Goal: Transaction & Acquisition: Book appointment/travel/reservation

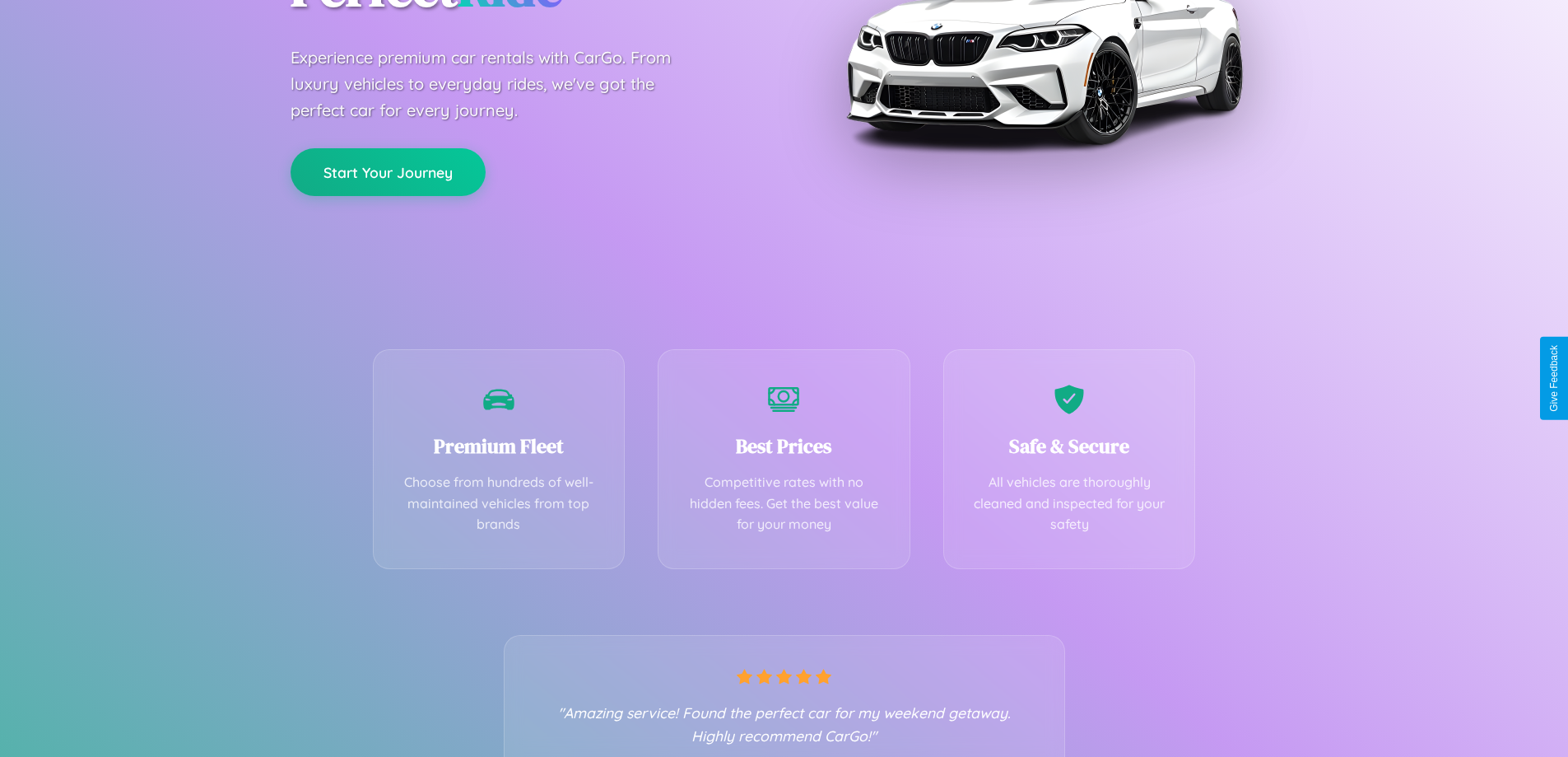
scroll to position [325, 0]
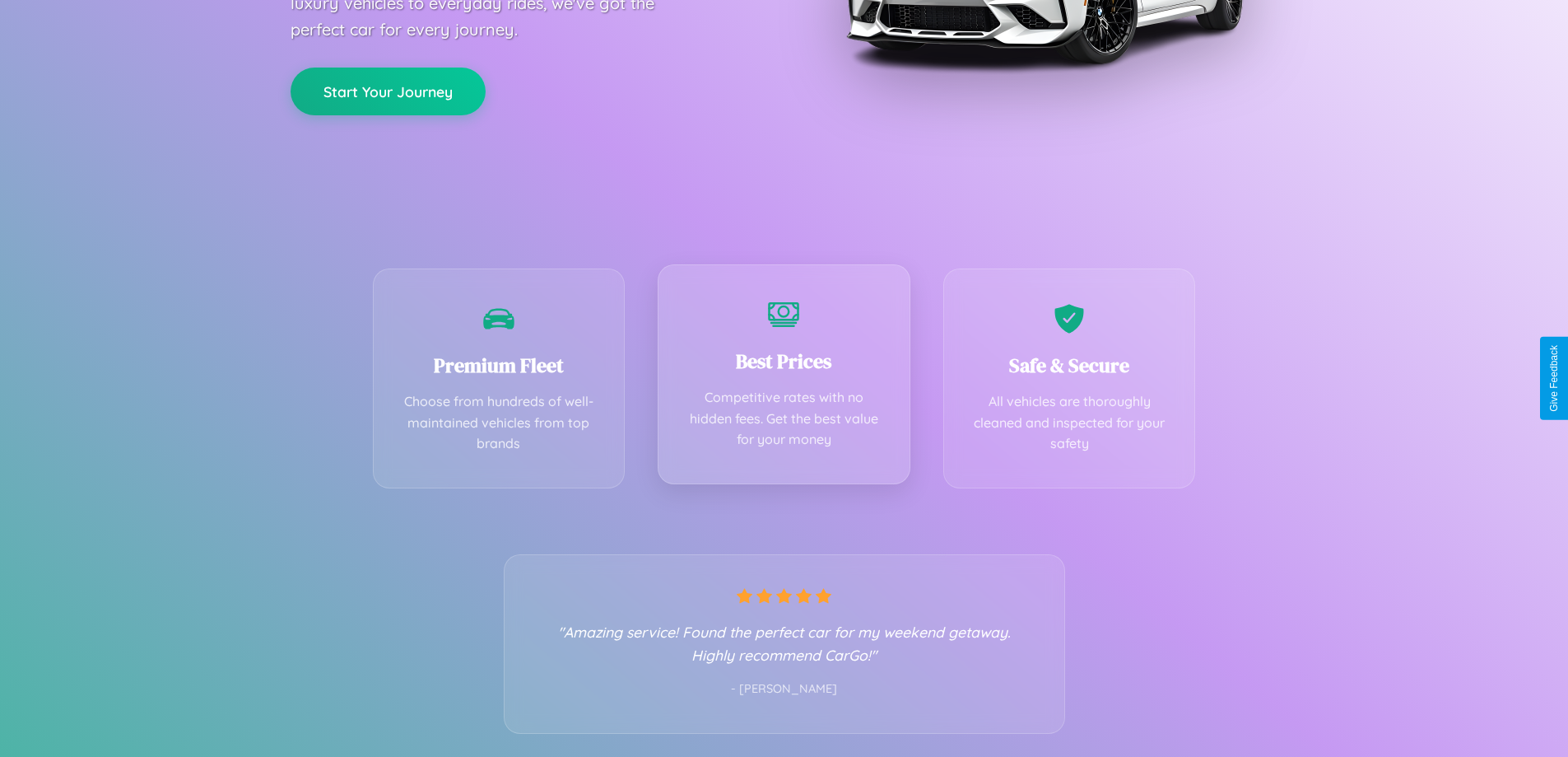
click at [784, 378] on div "Best Prices Competitive rates with no hidden fees. Get the best value for your …" at bounding box center [784, 374] width 253 height 220
click at [387, 90] on button "Start Your Journey" at bounding box center [388, 90] width 195 height 47
click at [387, 89] on button "Start Your Journey" at bounding box center [388, 90] width 195 height 47
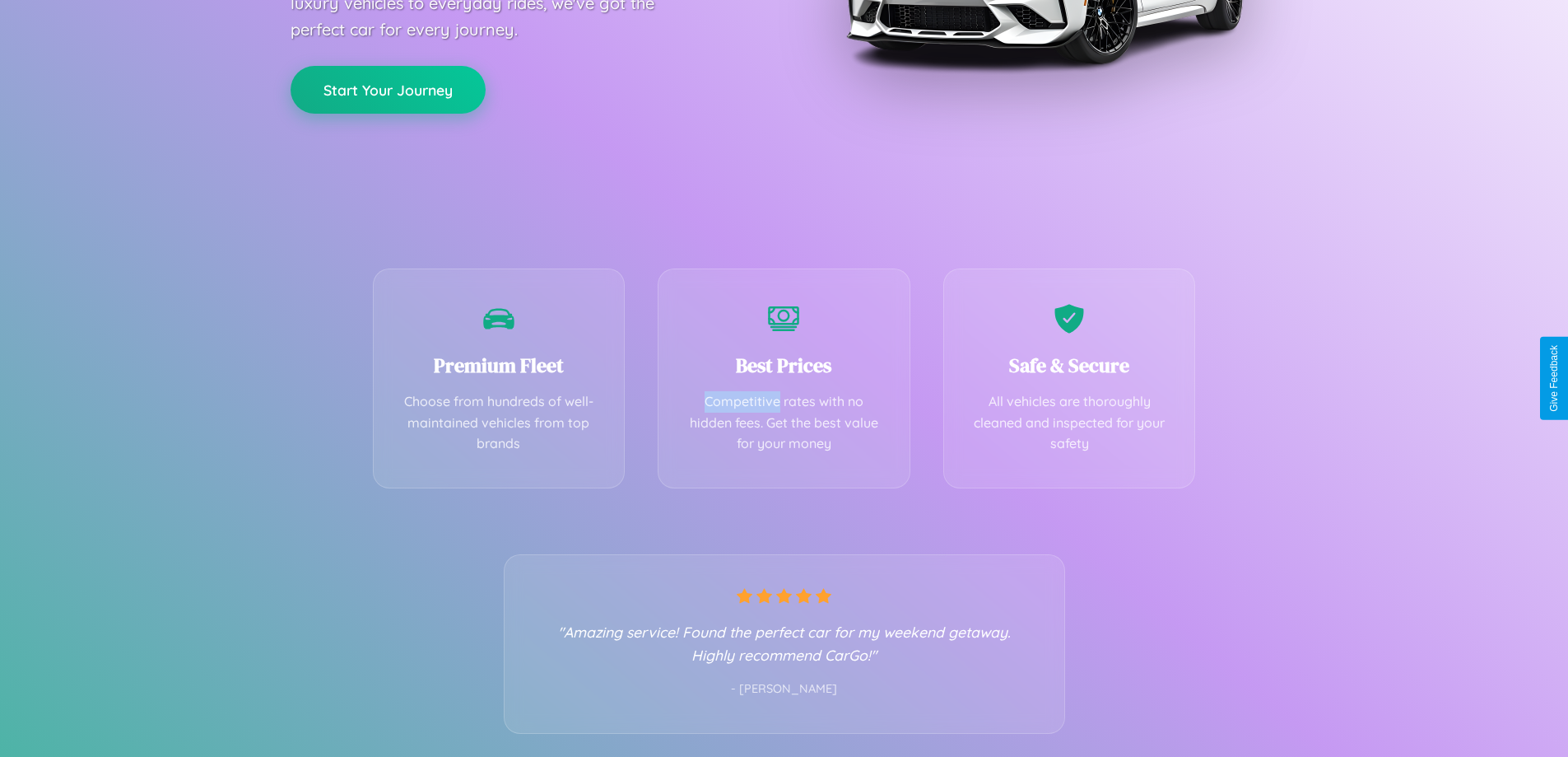
click at [387, 89] on button "Start Your Journey" at bounding box center [388, 90] width 195 height 47
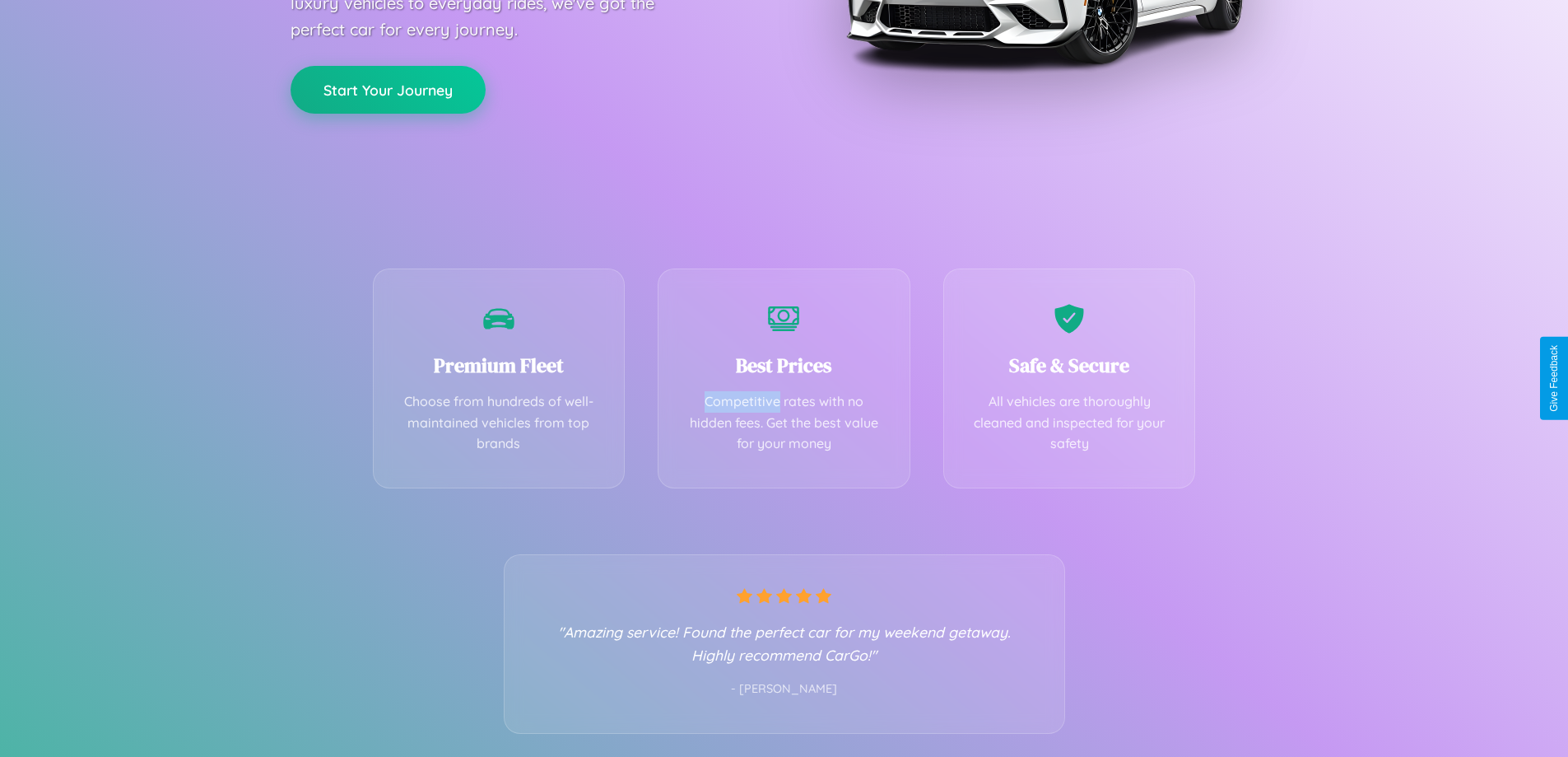
click at [387, 89] on button "Start Your Journey" at bounding box center [388, 90] width 195 height 47
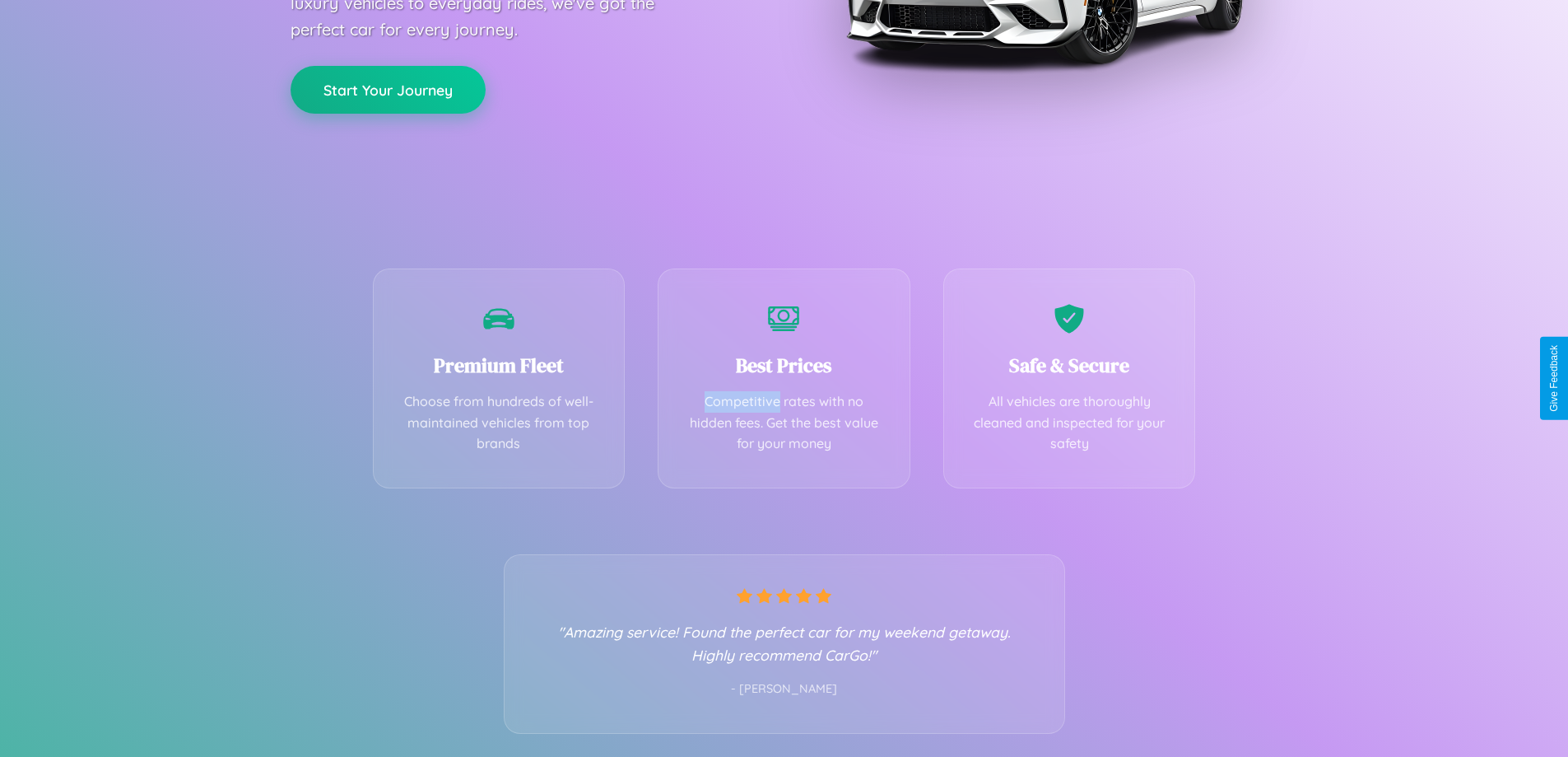
click at [387, 89] on button "Start Your Journey" at bounding box center [388, 90] width 195 height 47
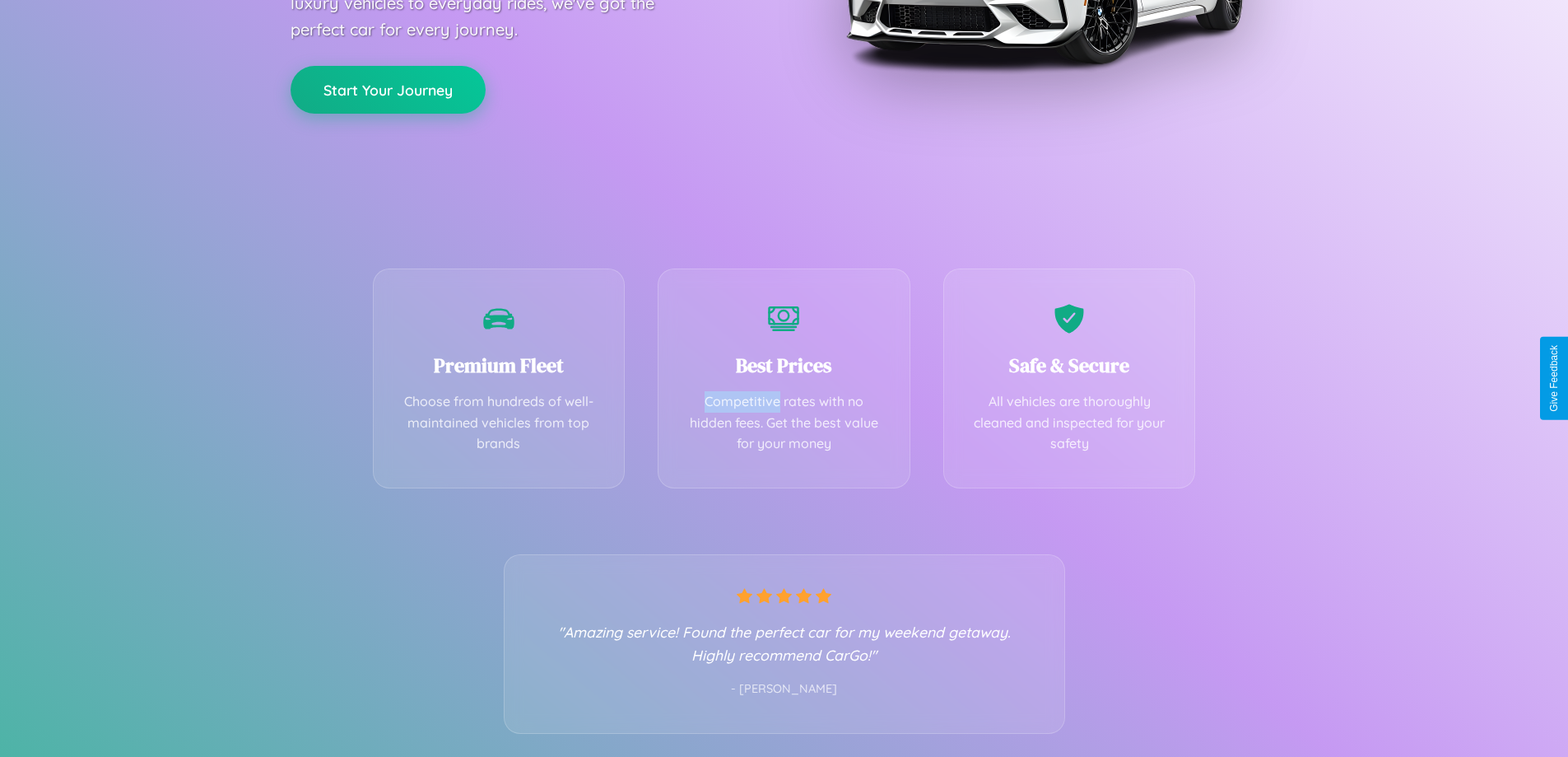
click at [387, 89] on button "Start Your Journey" at bounding box center [388, 90] width 195 height 47
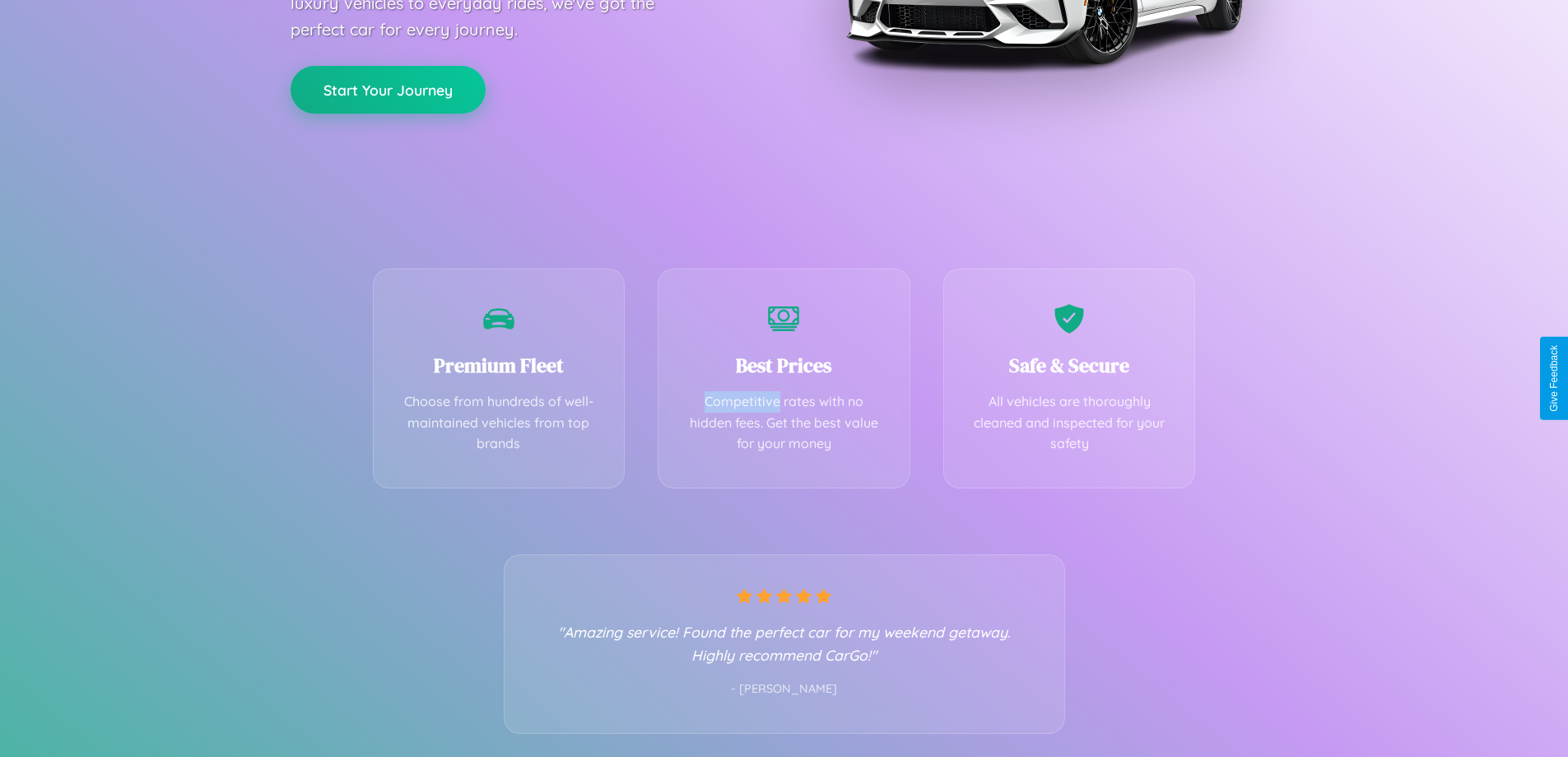
click at [387, 89] on button "Start Your Journey" at bounding box center [388, 90] width 195 height 47
